Goal: Use online tool/utility: Utilize a website feature to perform a specific function

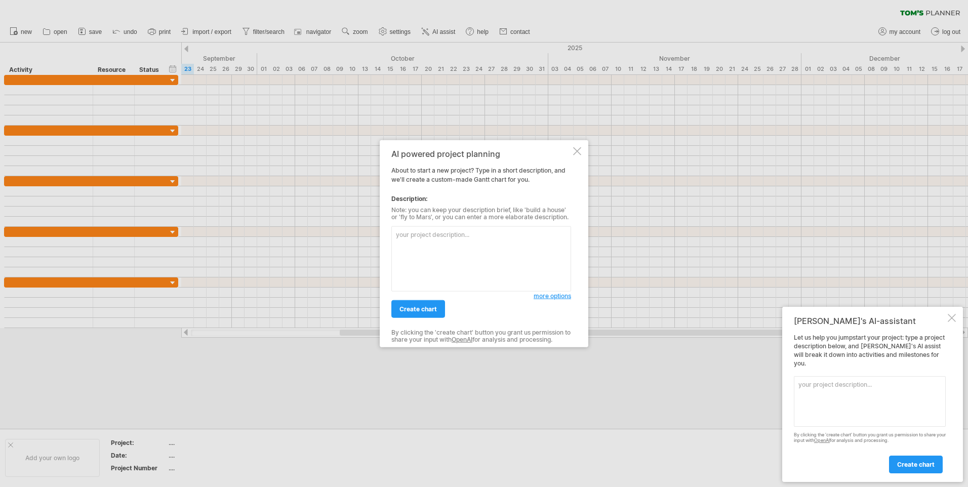
click at [577, 150] on div at bounding box center [577, 151] width 8 height 8
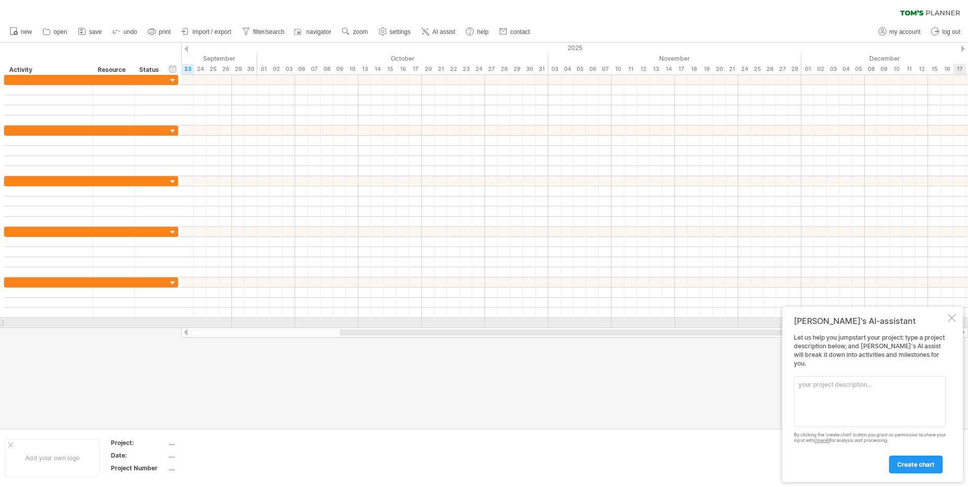
click at [952, 322] on div at bounding box center [952, 318] width 8 height 8
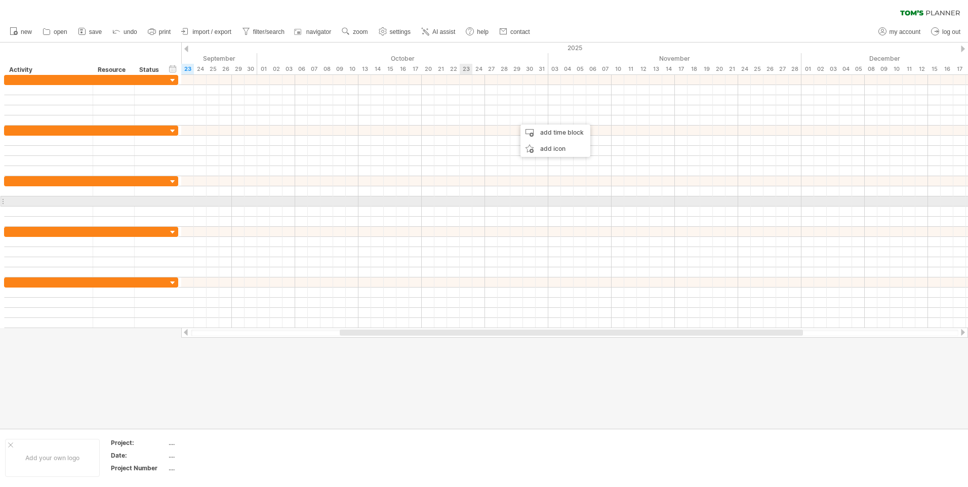
click at [466, 202] on div at bounding box center [574, 201] width 787 height 10
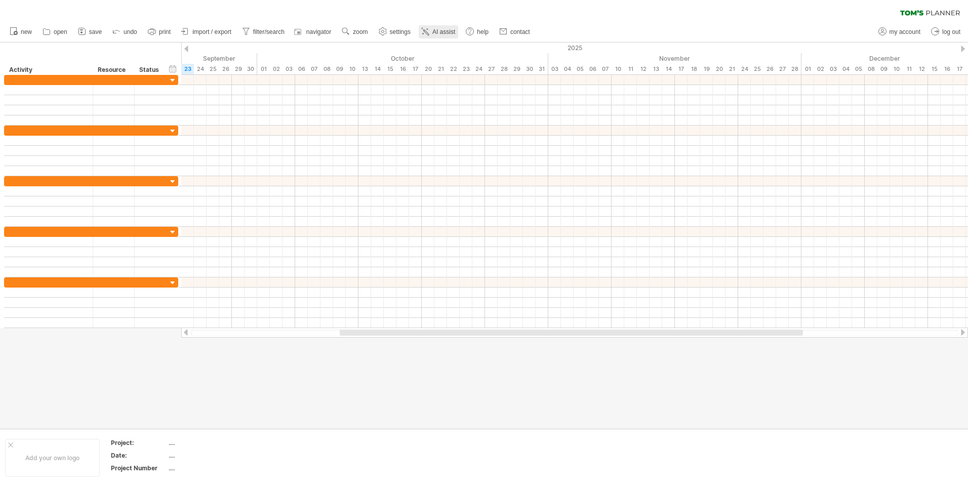
click at [431, 31] on link "AI assist" at bounding box center [438, 31] width 39 height 13
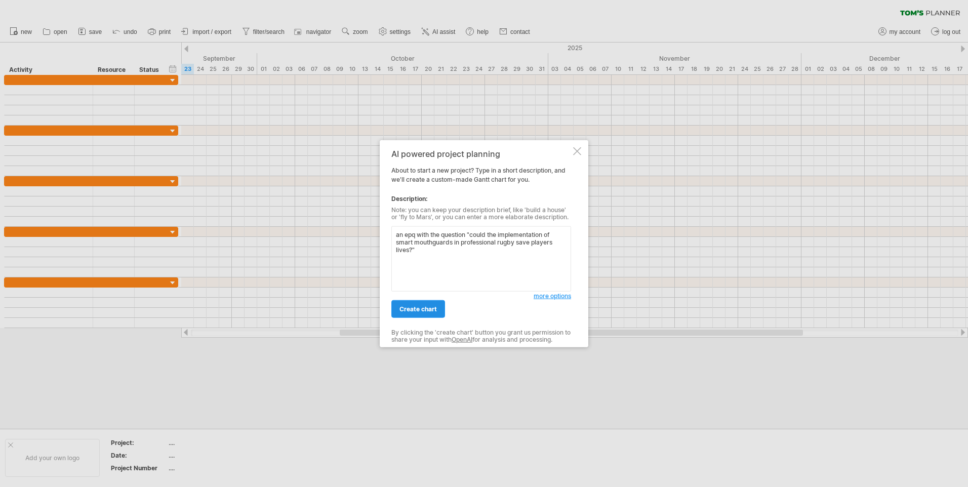
type textarea "an epq with the question "could the implementation of smart mouthguards in prof…"
click at [423, 308] on span "create chart" at bounding box center [417, 309] width 37 height 8
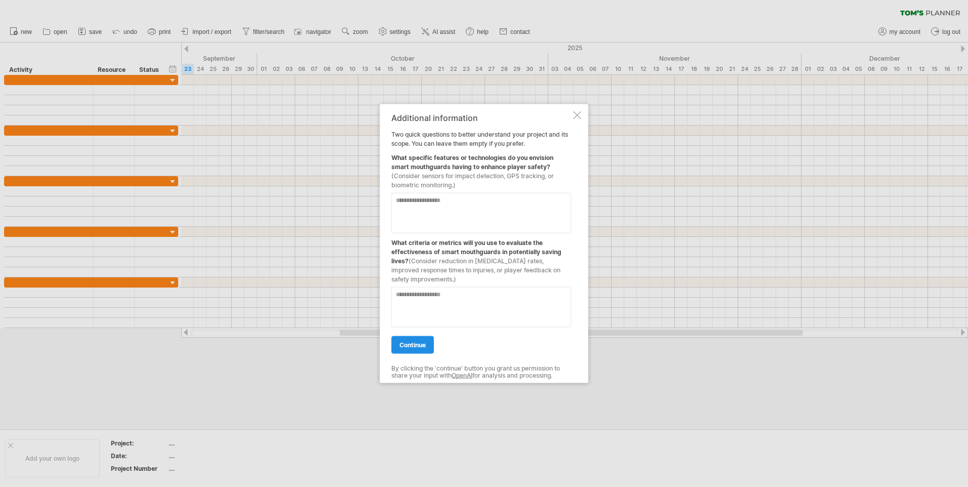
click at [426, 341] on span "continue" at bounding box center [412, 345] width 26 height 8
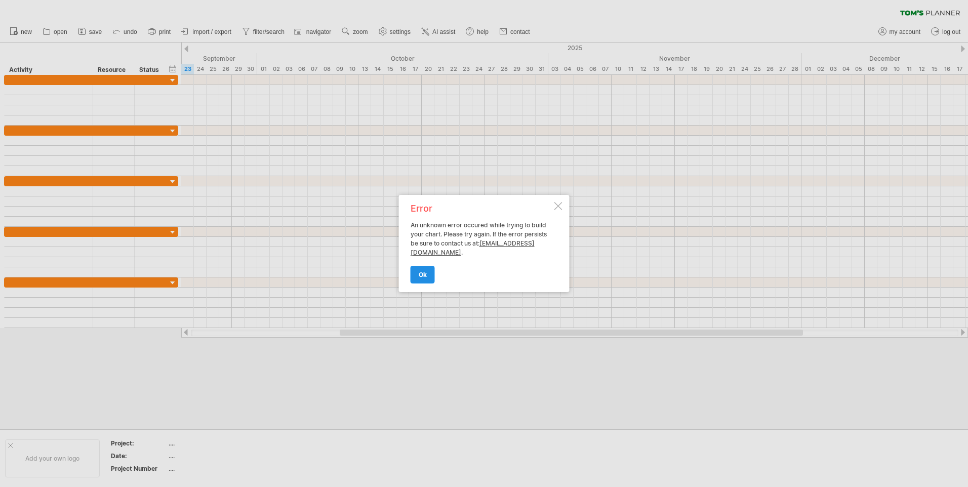
click at [425, 273] on span "ok" at bounding box center [423, 275] width 8 height 8
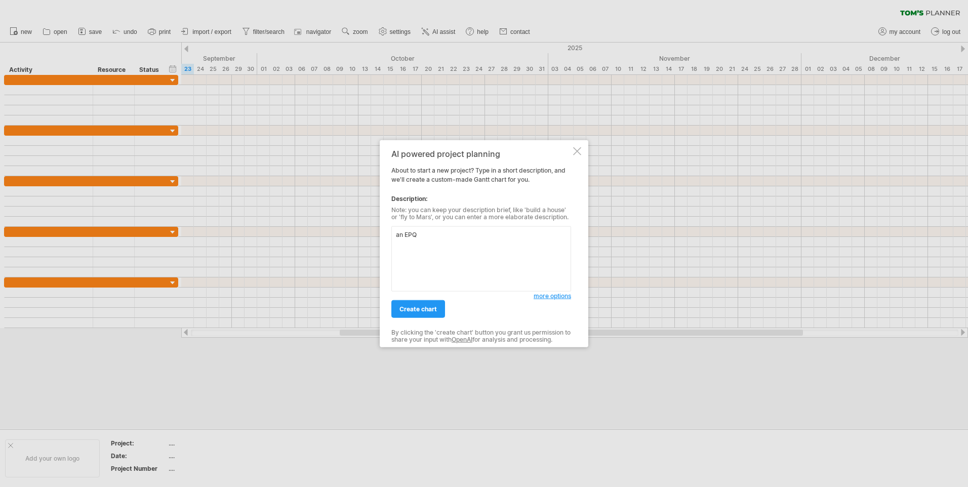
click at [432, 298] on div "create chart" at bounding box center [462, 305] width 142 height 26
click at [434, 306] on span "create chart" at bounding box center [417, 309] width 37 height 8
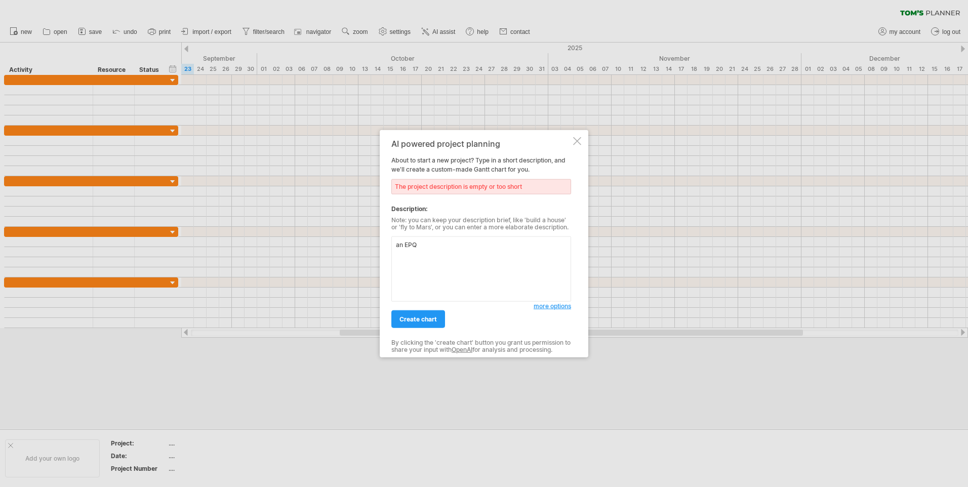
click at [464, 247] on textarea "an EPQ" at bounding box center [481, 268] width 180 height 65
type textarea "an EPQ on could the implementation of smart mouthguards in professional rugby s…"
click at [428, 317] on span "create chart" at bounding box center [417, 319] width 37 height 8
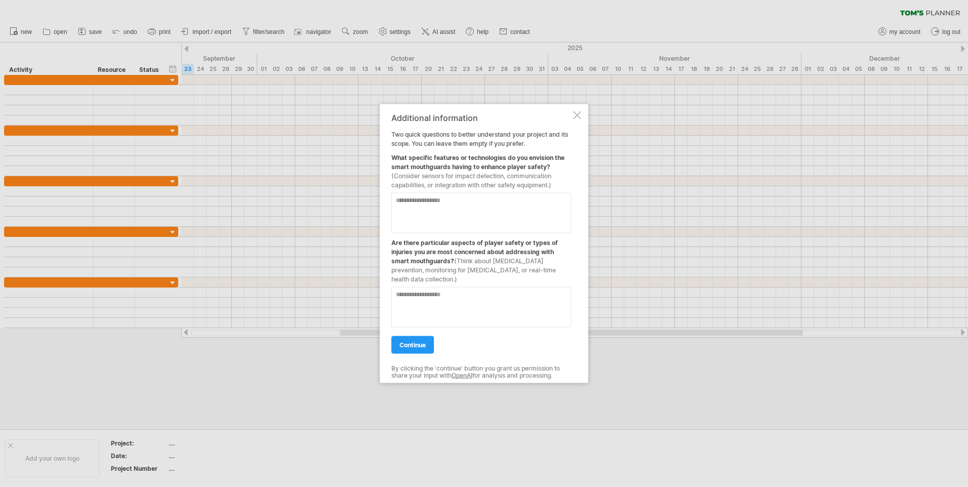
click at [443, 202] on textarea at bounding box center [481, 213] width 180 height 41
click at [516, 203] on textarea "**********" at bounding box center [481, 213] width 180 height 41
type textarea "**********"
click at [435, 292] on textarea at bounding box center [481, 307] width 180 height 41
type textarea "**********"
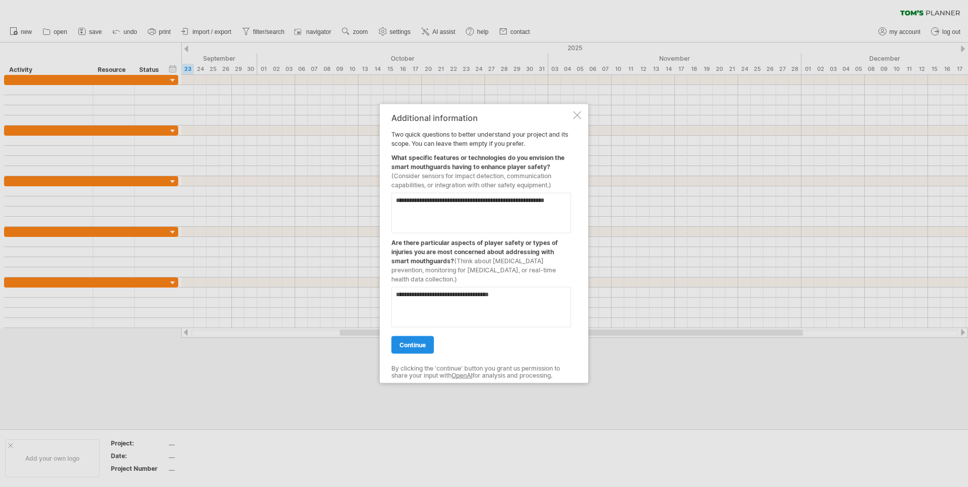
click at [416, 350] on link "continue" at bounding box center [412, 345] width 43 height 18
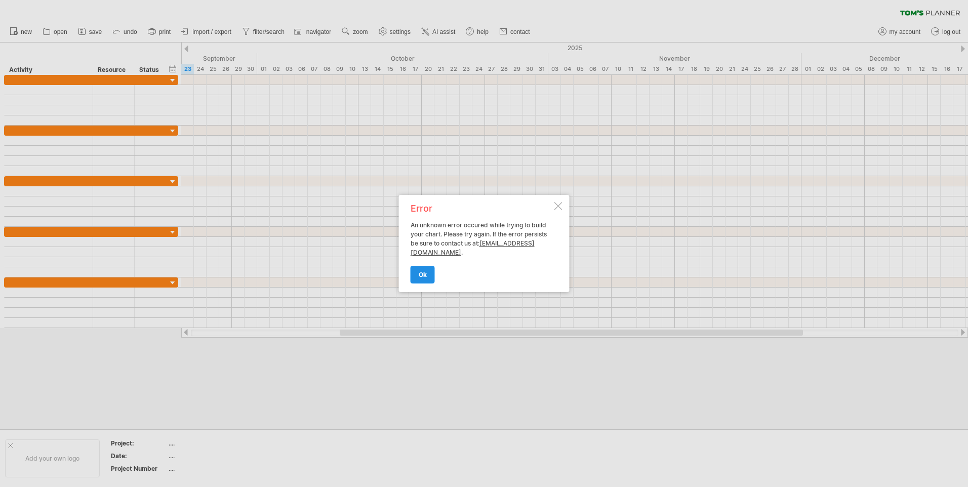
click at [421, 270] on link "ok" at bounding box center [423, 275] width 24 height 18
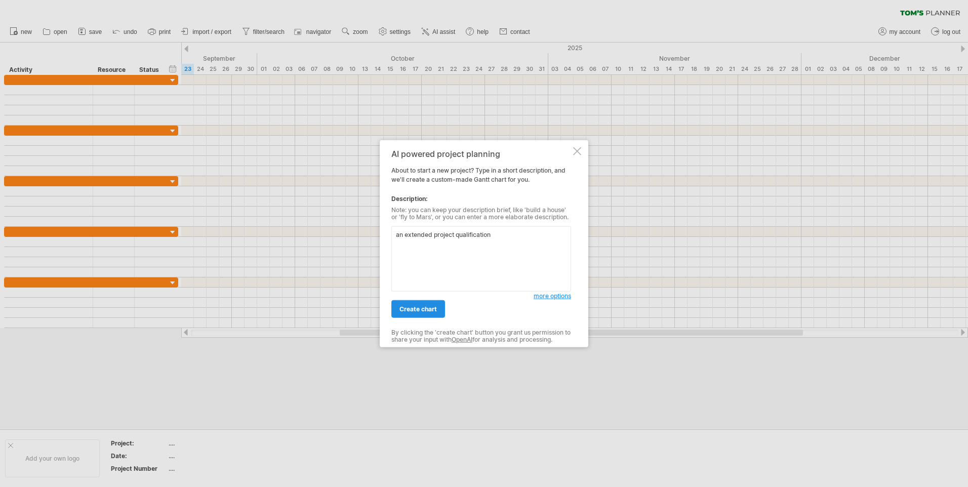
type textarea "an extended project qualification"
click at [405, 312] on span "create chart" at bounding box center [417, 309] width 37 height 8
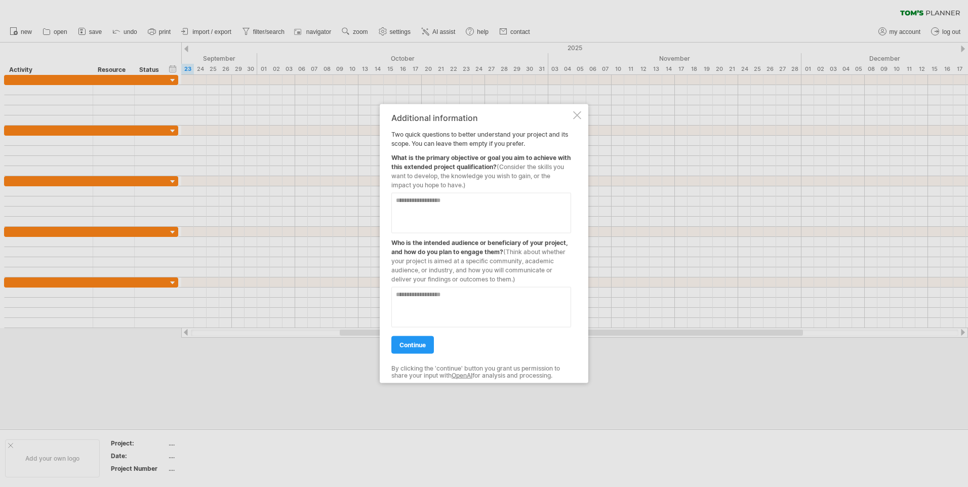
click at [428, 209] on textarea at bounding box center [481, 213] width 180 height 41
type textarea "**********"
click at [446, 302] on textarea at bounding box center [481, 307] width 180 height 41
type textarea "*"
click at [406, 347] on span "continue" at bounding box center [412, 345] width 26 height 8
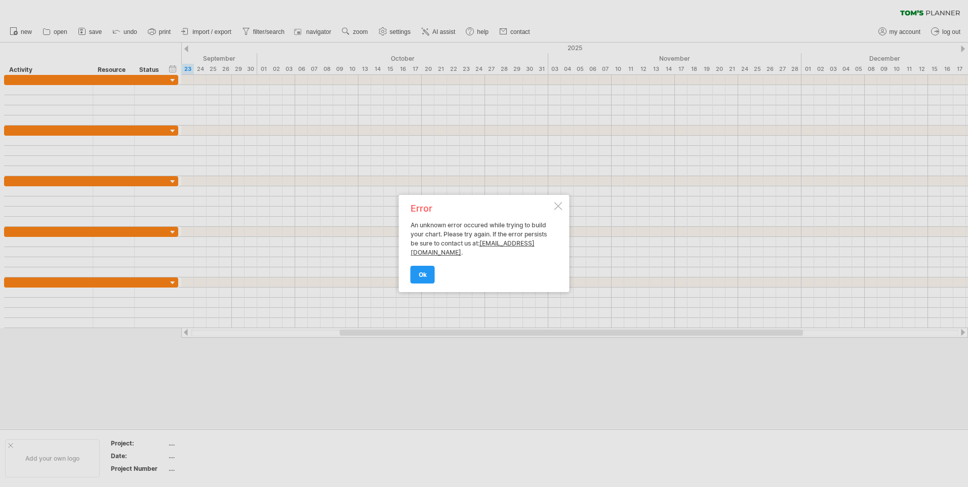
click at [559, 204] on div at bounding box center [558, 206] width 8 height 8
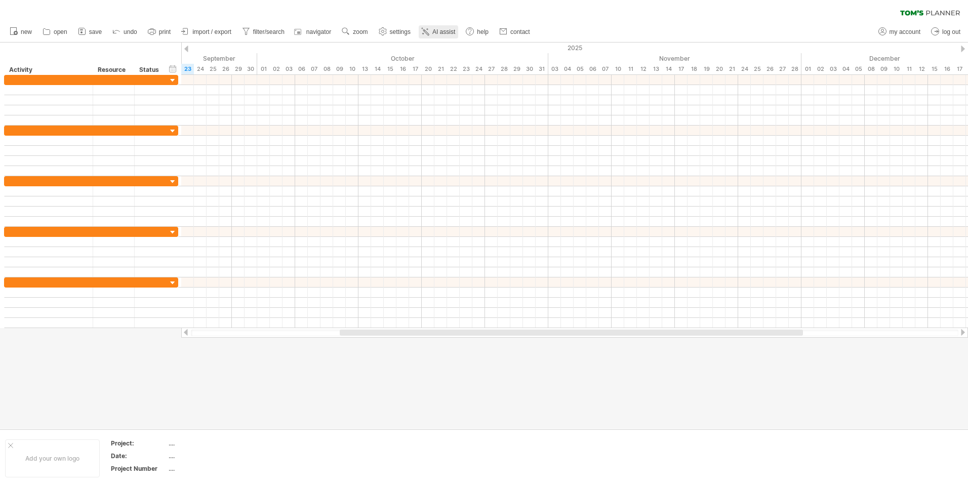
click at [435, 29] on span "AI assist" at bounding box center [443, 31] width 23 height 7
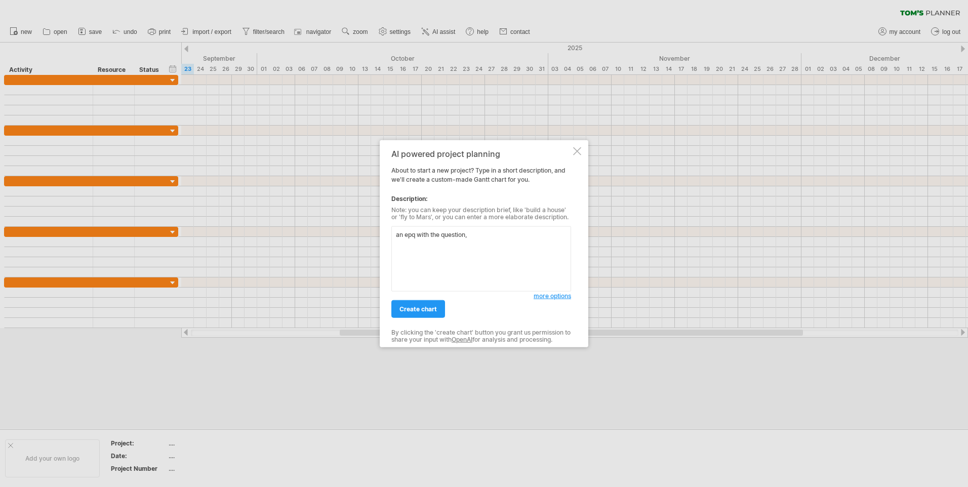
drag, startPoint x: 414, startPoint y: 239, endPoint x: 408, endPoint y: 239, distance: 5.6
click at [408, 239] on textarea "an epq with the question," at bounding box center [481, 258] width 180 height 65
click at [483, 234] on textarea "an EPQ with the question," at bounding box center [481, 258] width 180 height 65
type textarea "an EPQ with the question, "could the implementation of smart mouthguards in pro…"
click at [421, 304] on link "create chart" at bounding box center [418, 309] width 54 height 18
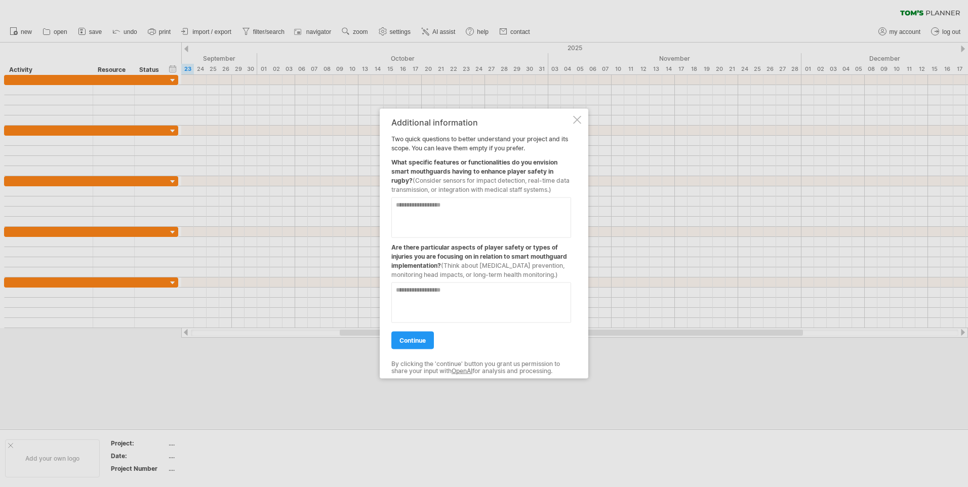
click at [416, 343] on span "continue" at bounding box center [412, 341] width 26 height 8
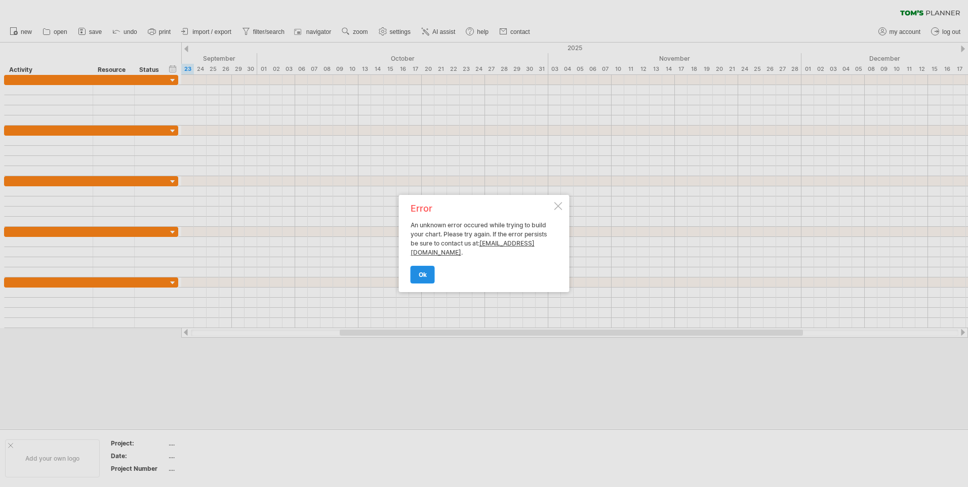
click at [427, 271] on link "ok" at bounding box center [423, 275] width 24 height 18
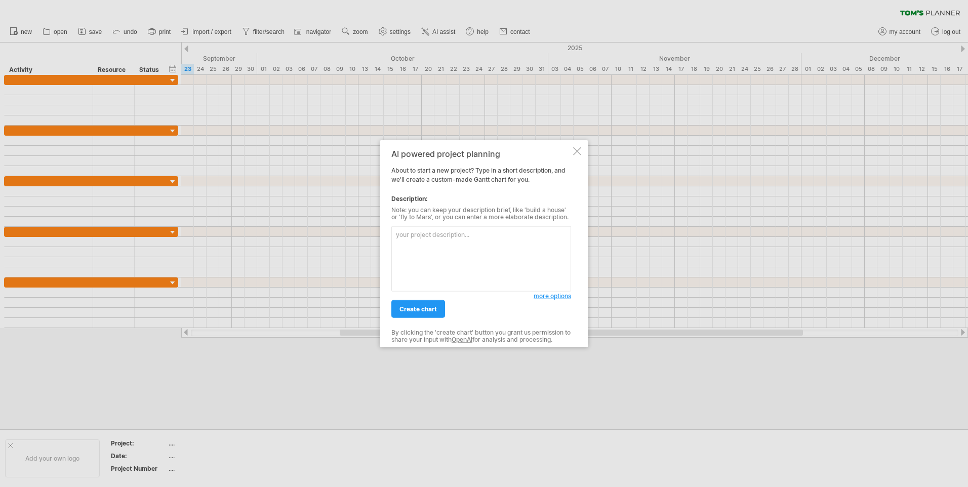
click at [575, 148] on div at bounding box center [577, 151] width 8 height 8
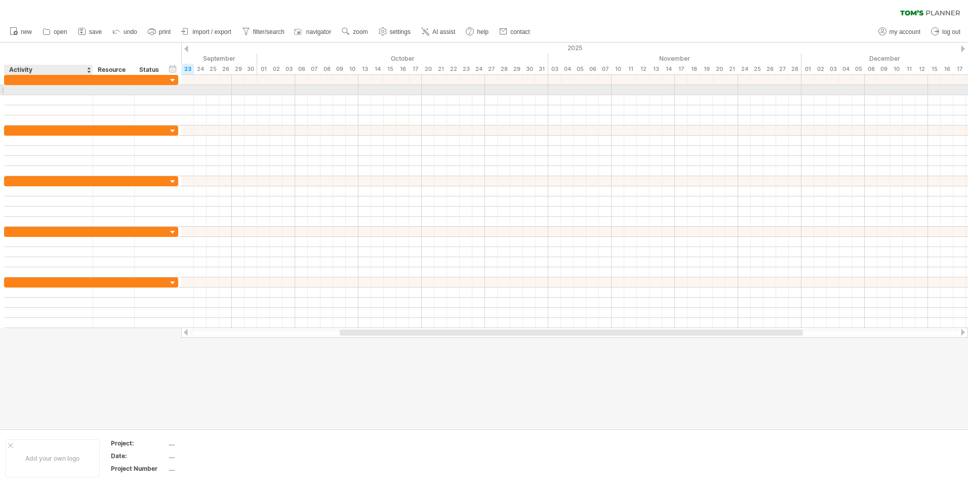
click at [81, 93] on div at bounding box center [49, 90] width 78 height 10
drag, startPoint x: 189, startPoint y: 89, endPoint x: 270, endPoint y: 89, distance: 80.5
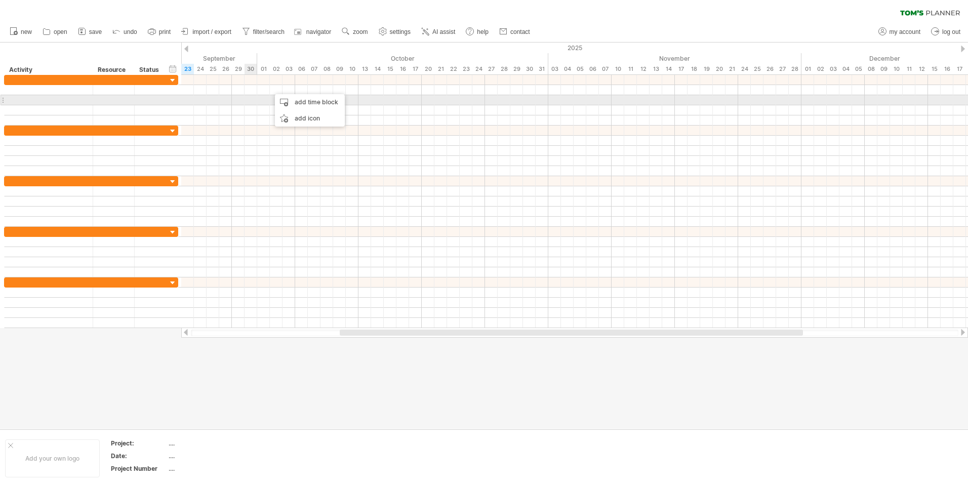
click at [248, 104] on div at bounding box center [574, 100] width 787 height 10
drag, startPoint x: 185, startPoint y: 97, endPoint x: 261, endPoint y: 100, distance: 75.5
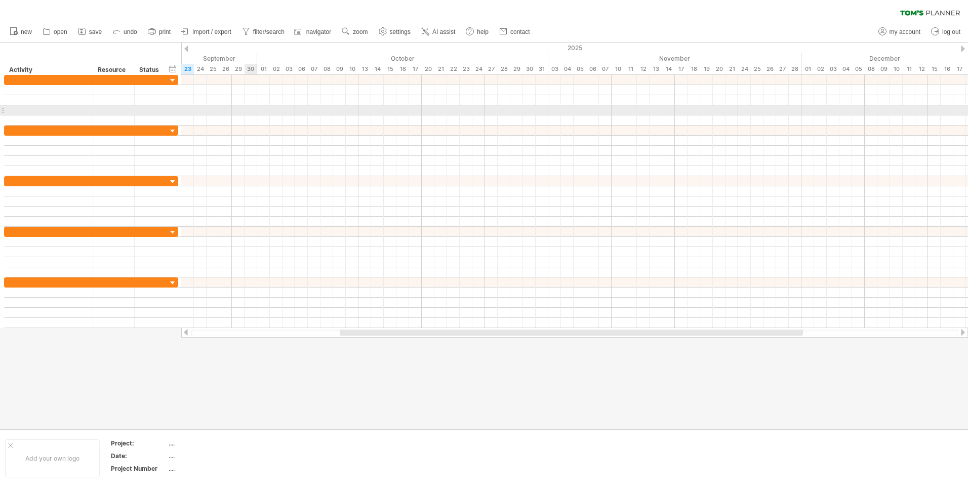
click at [253, 107] on div at bounding box center [574, 110] width 787 height 10
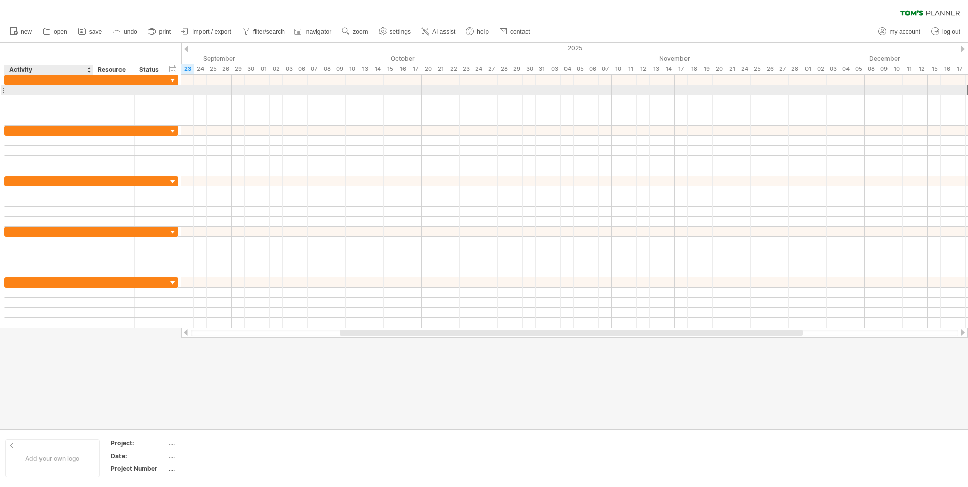
click at [42, 90] on div at bounding box center [49, 90] width 78 height 10
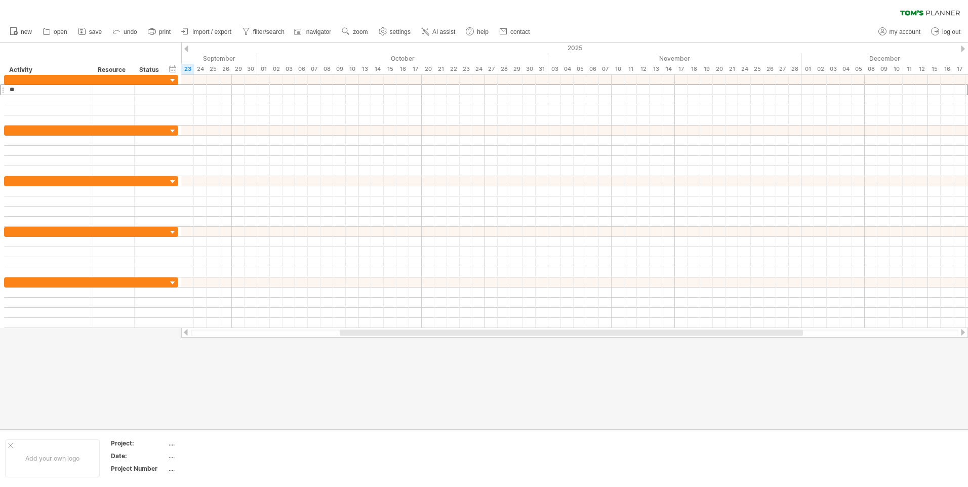
type input "*"
